Goal: Task Accomplishment & Management: Use online tool/utility

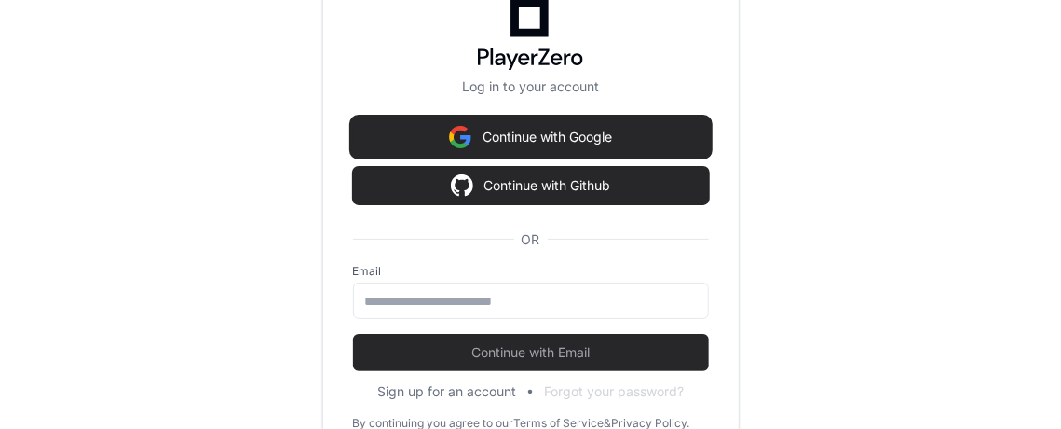
click at [561, 138] on button "Continue with Google" at bounding box center [531, 136] width 356 height 37
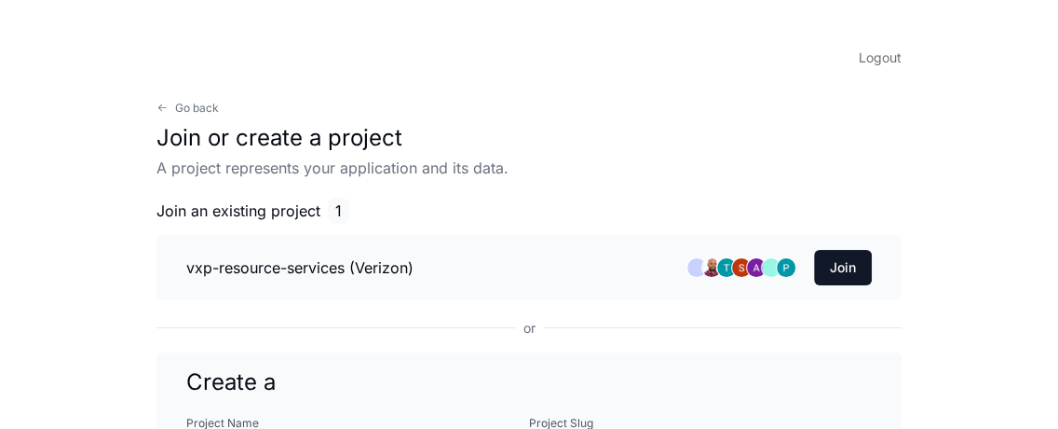
scroll to position [169, 0]
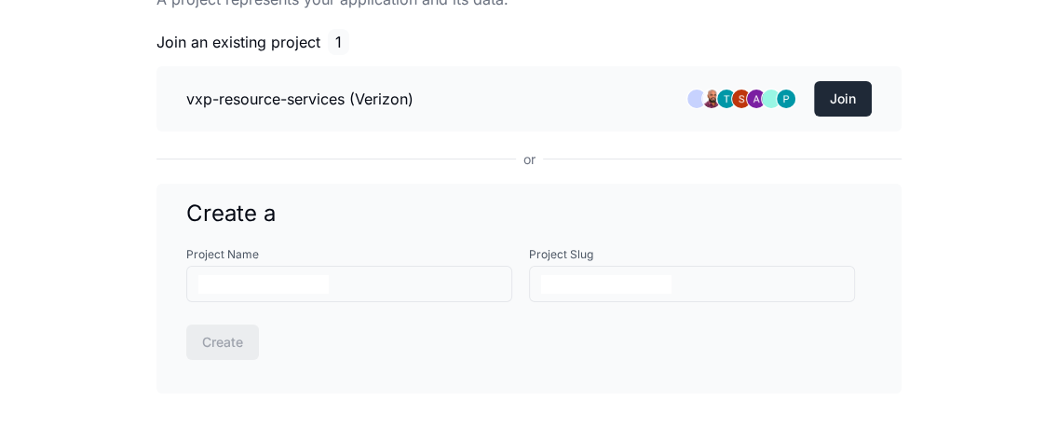
click at [837, 105] on button "Join" at bounding box center [843, 98] width 58 height 35
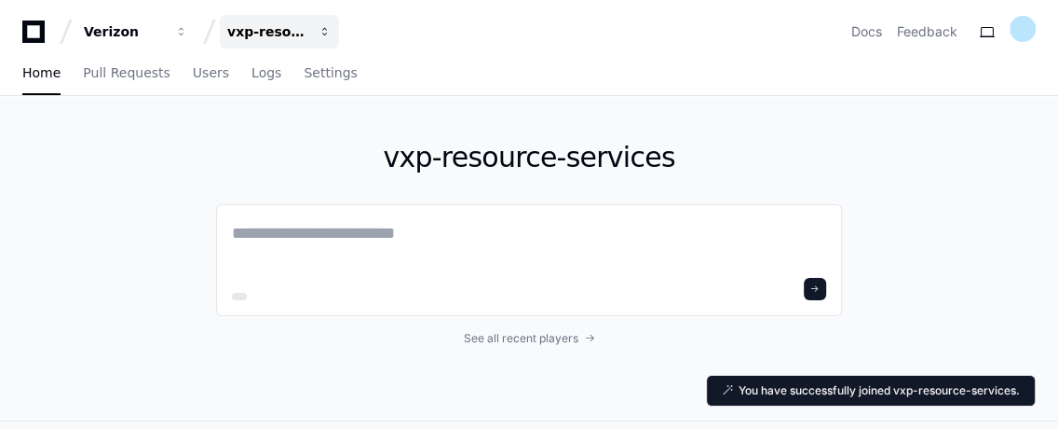
click at [164, 31] on div "vxp-resource-services" at bounding box center [124, 31] width 80 height 19
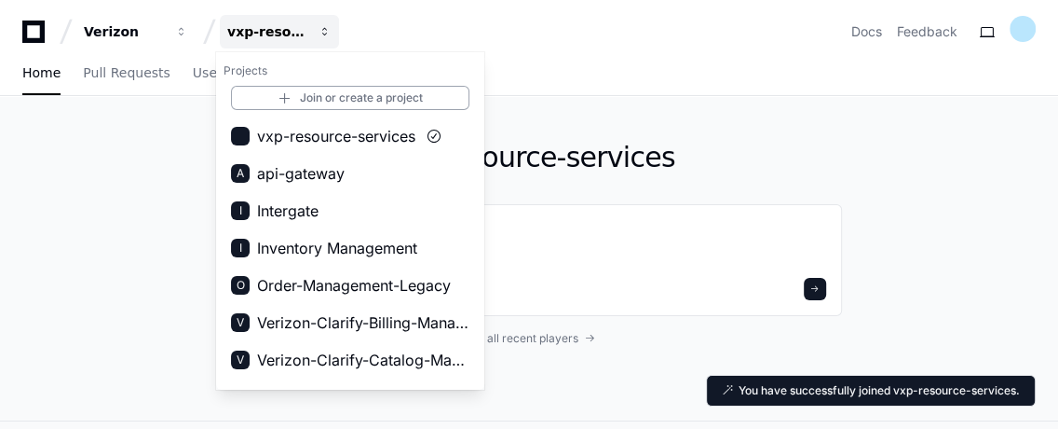
click at [293, 31] on div "vxp-resource-services" at bounding box center [267, 31] width 80 height 19
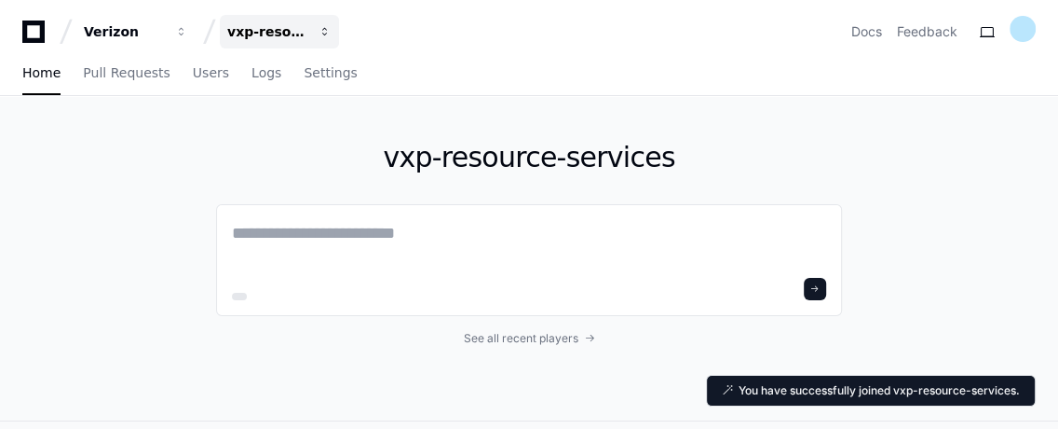
click at [164, 31] on div "vxp-resource-services" at bounding box center [124, 31] width 80 height 19
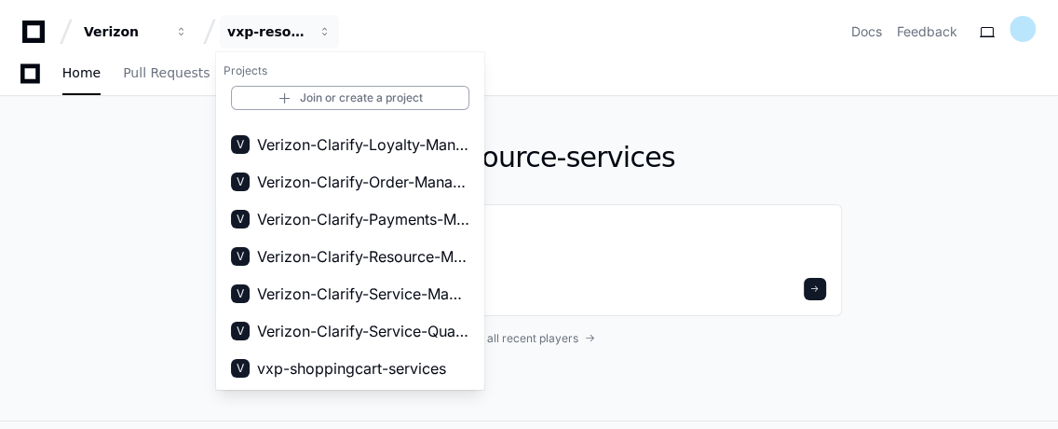
scroll to position [338, 0]
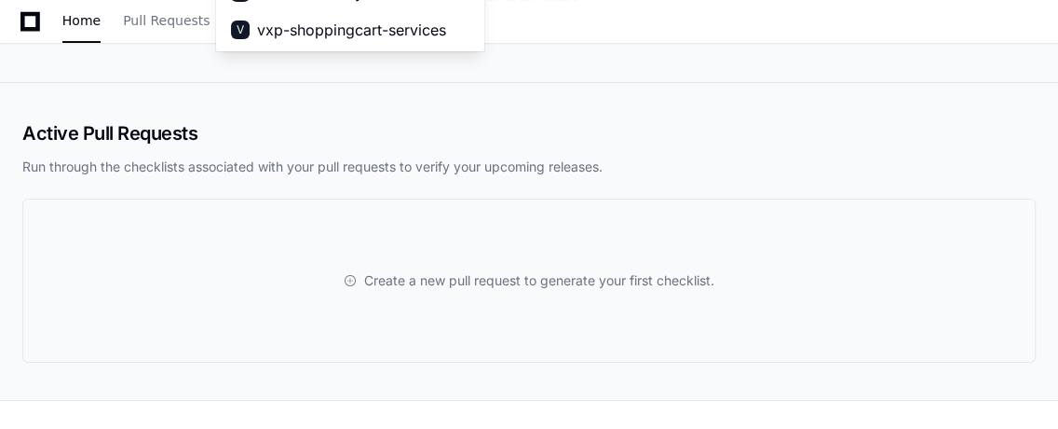
click at [913, 223] on div "Create a new pull request to generate your first checklist." at bounding box center [529, 280] width 1014 height 164
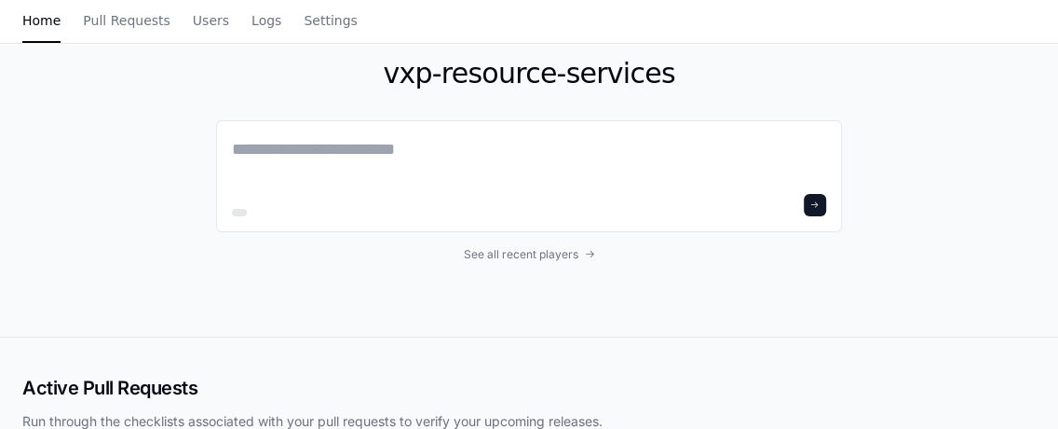
scroll to position [0, 0]
